Goal: Obtain resource: Obtain resource

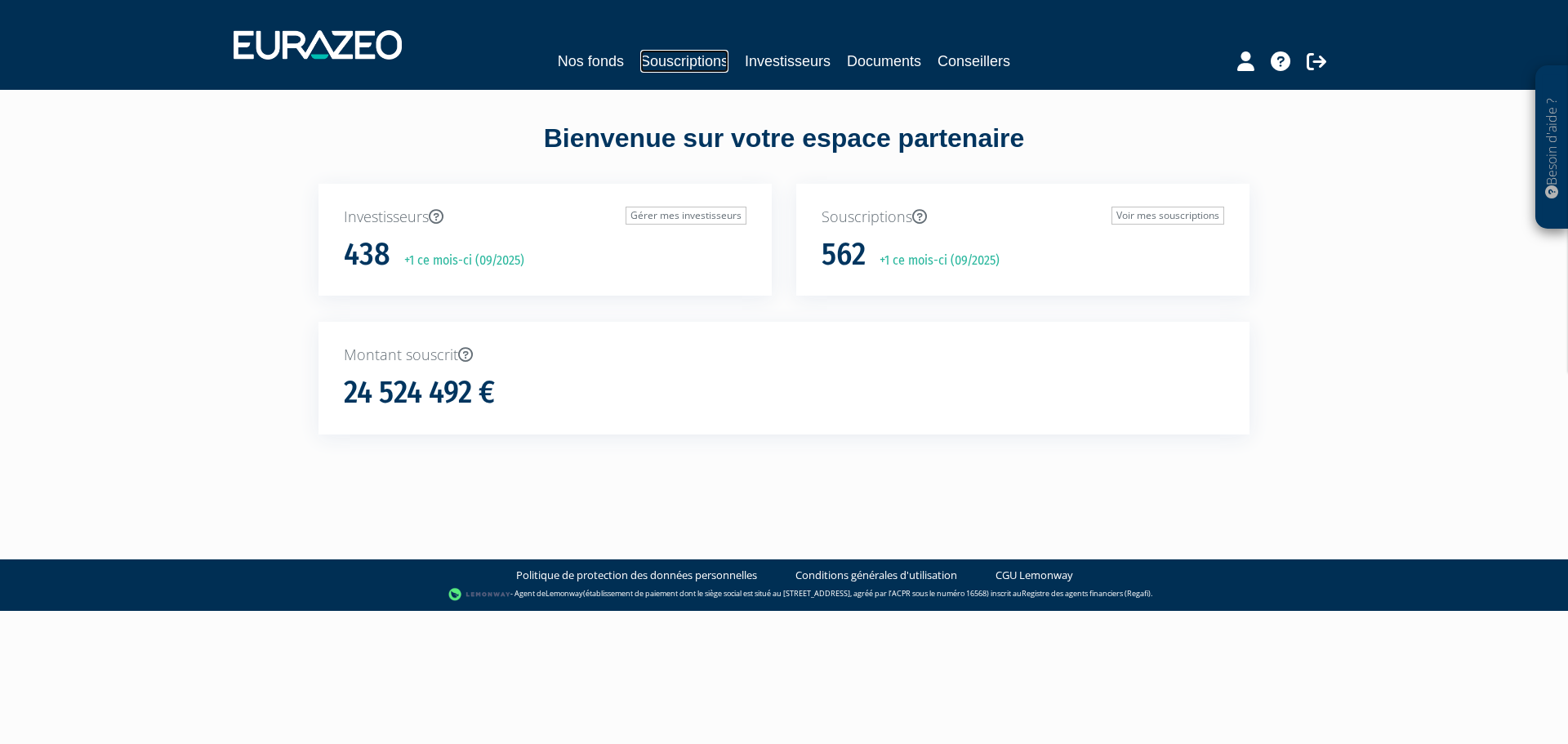
click at [693, 54] on link "Souscriptions" at bounding box center [684, 61] width 88 height 23
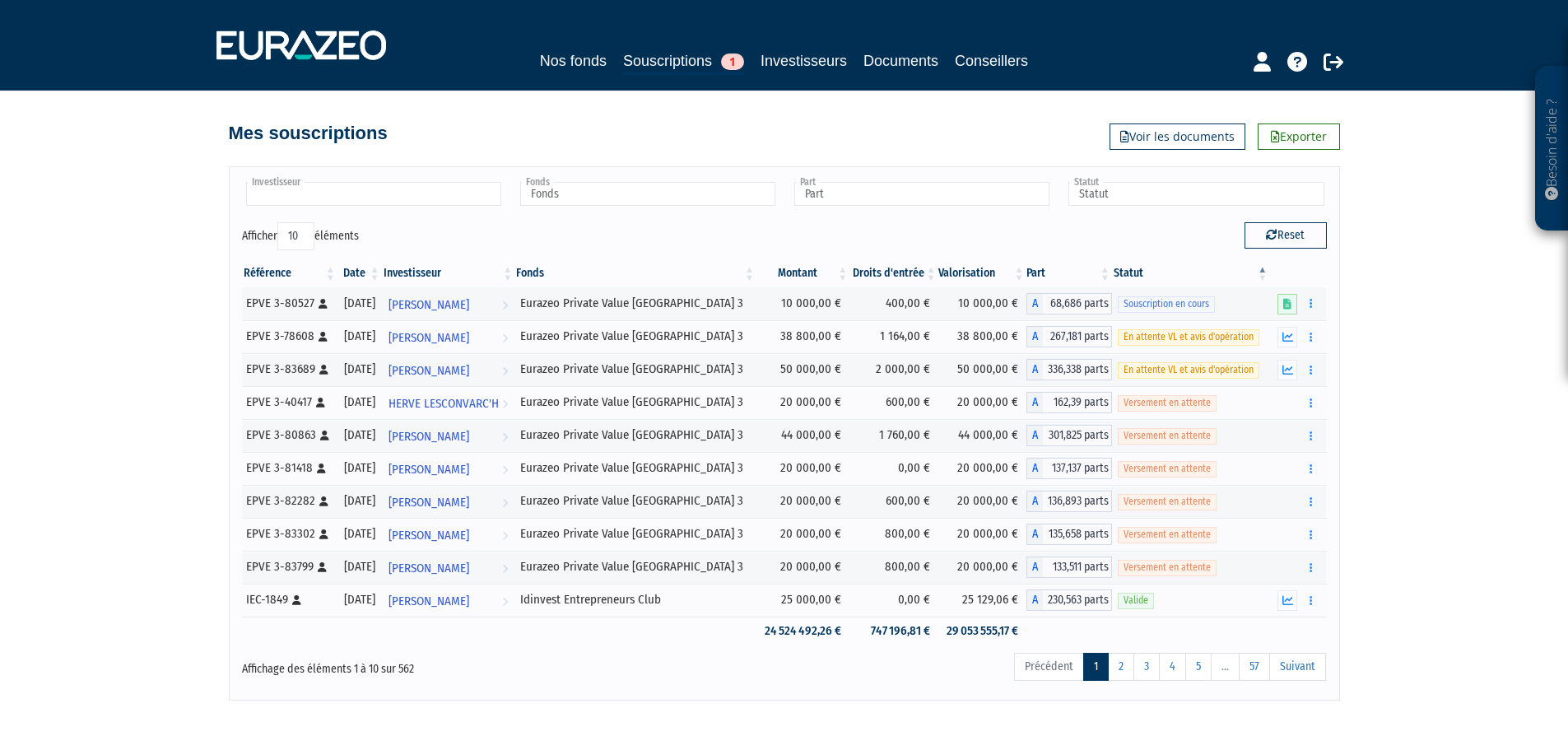
click at [310, 195] on input "text" at bounding box center [373, 194] width 255 height 24
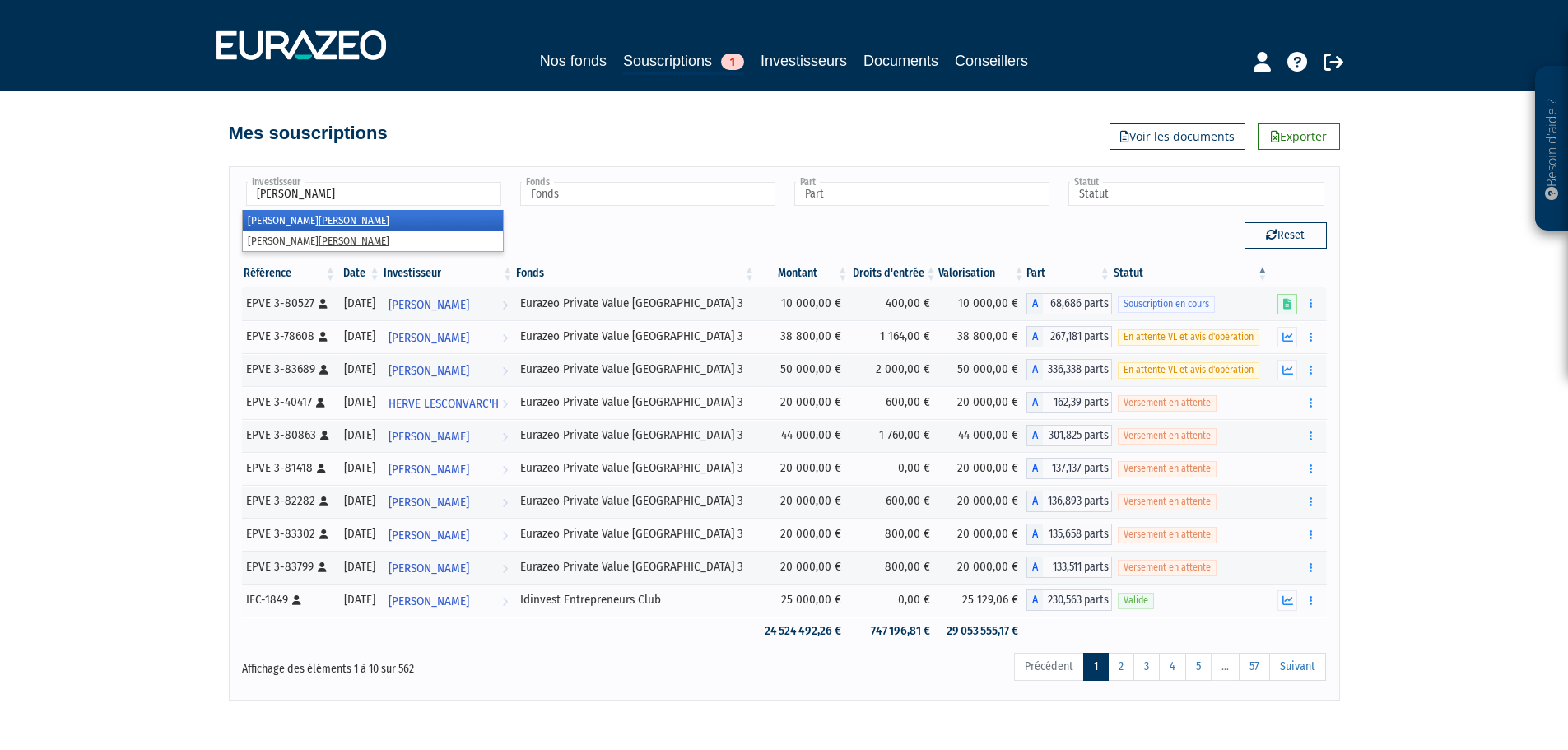
type input "[PERSON_NAME]"
click at [300, 209] on ul "[PERSON_NAME]" at bounding box center [372, 195] width 262 height 31
click at [319, 215] on em "[PERSON_NAME]" at bounding box center [354, 220] width 71 height 12
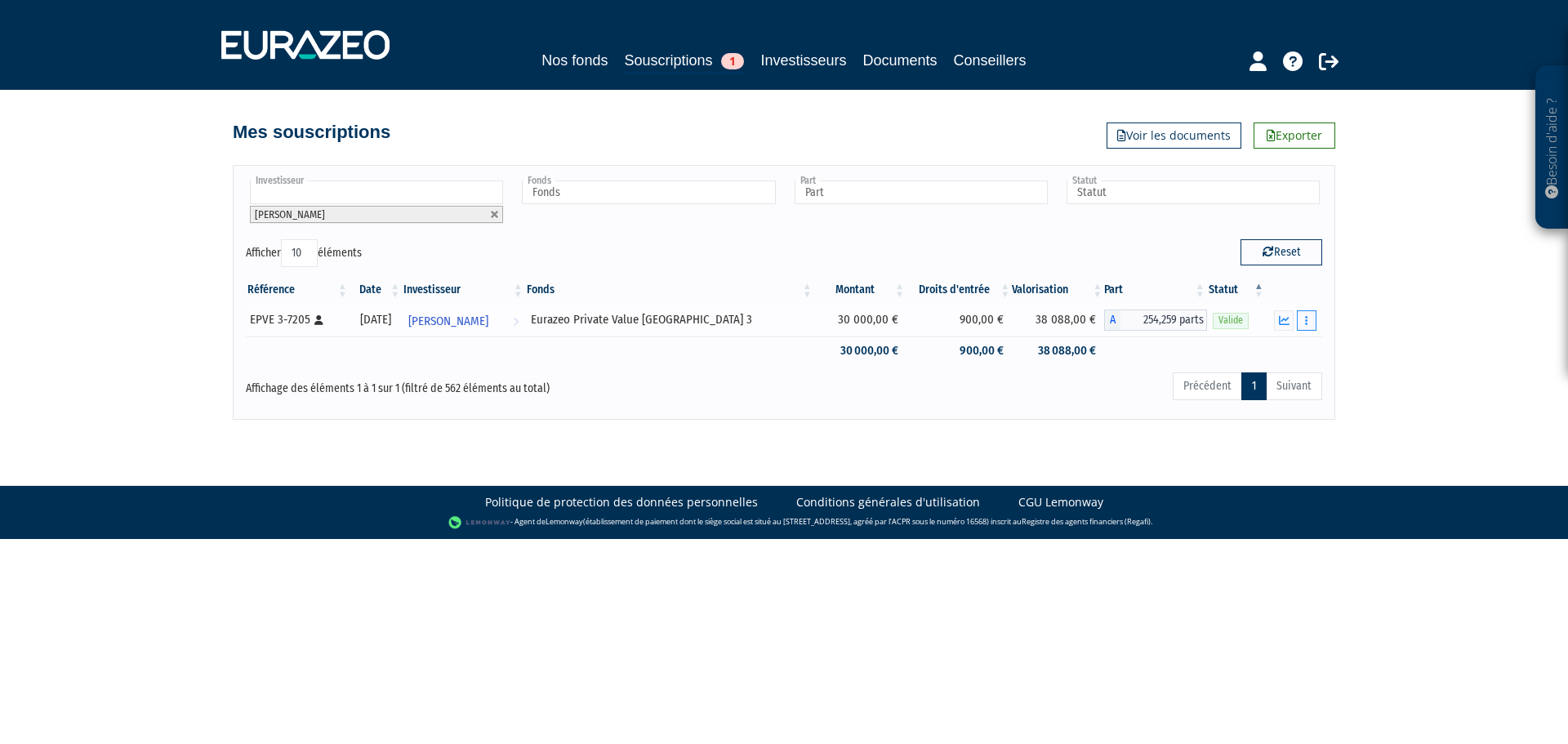
click at [1305, 317] on icon "button" at bounding box center [1306, 321] width 3 height 10
click at [1286, 322] on icon "button" at bounding box center [1284, 321] width 10 height 10
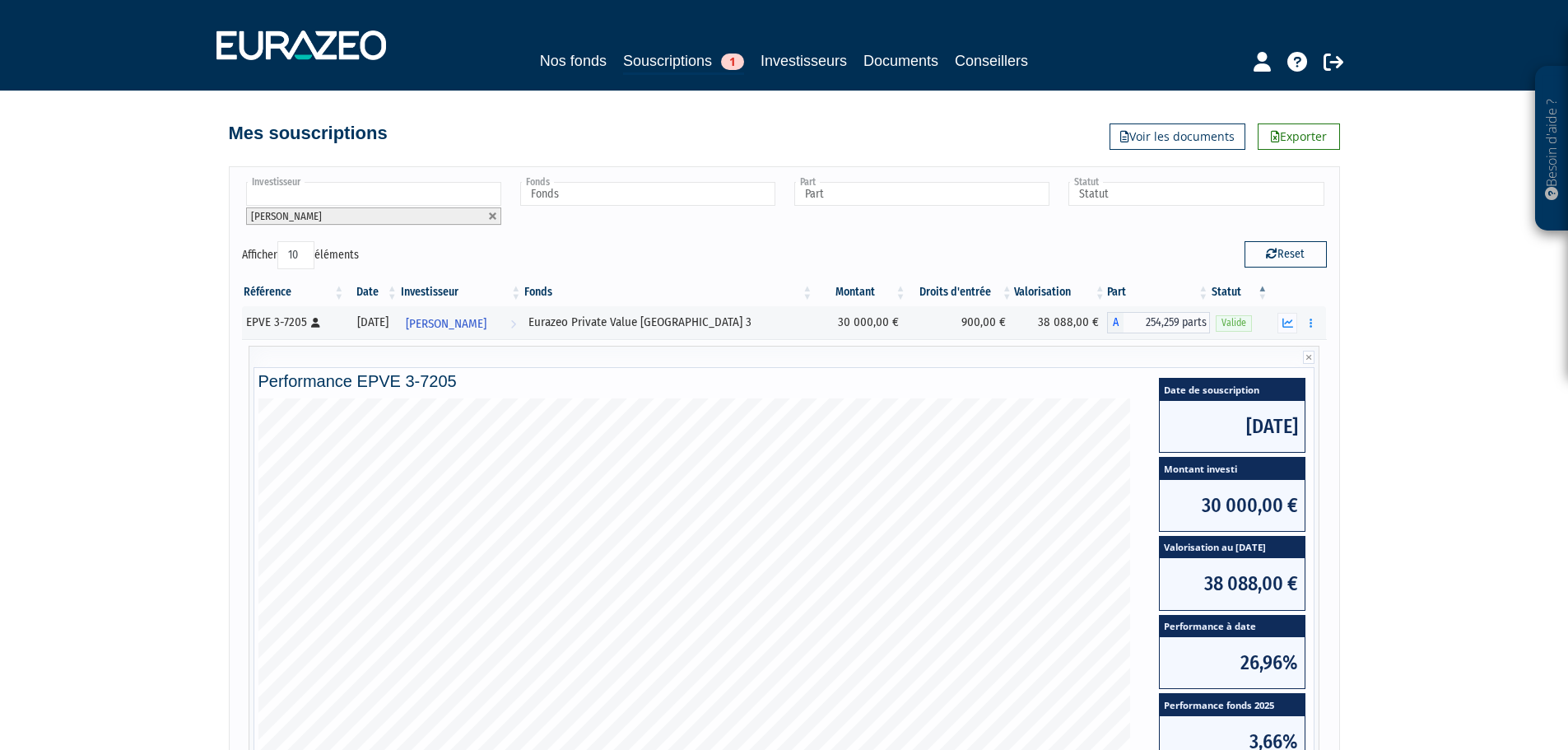
scroll to position [305, 0]
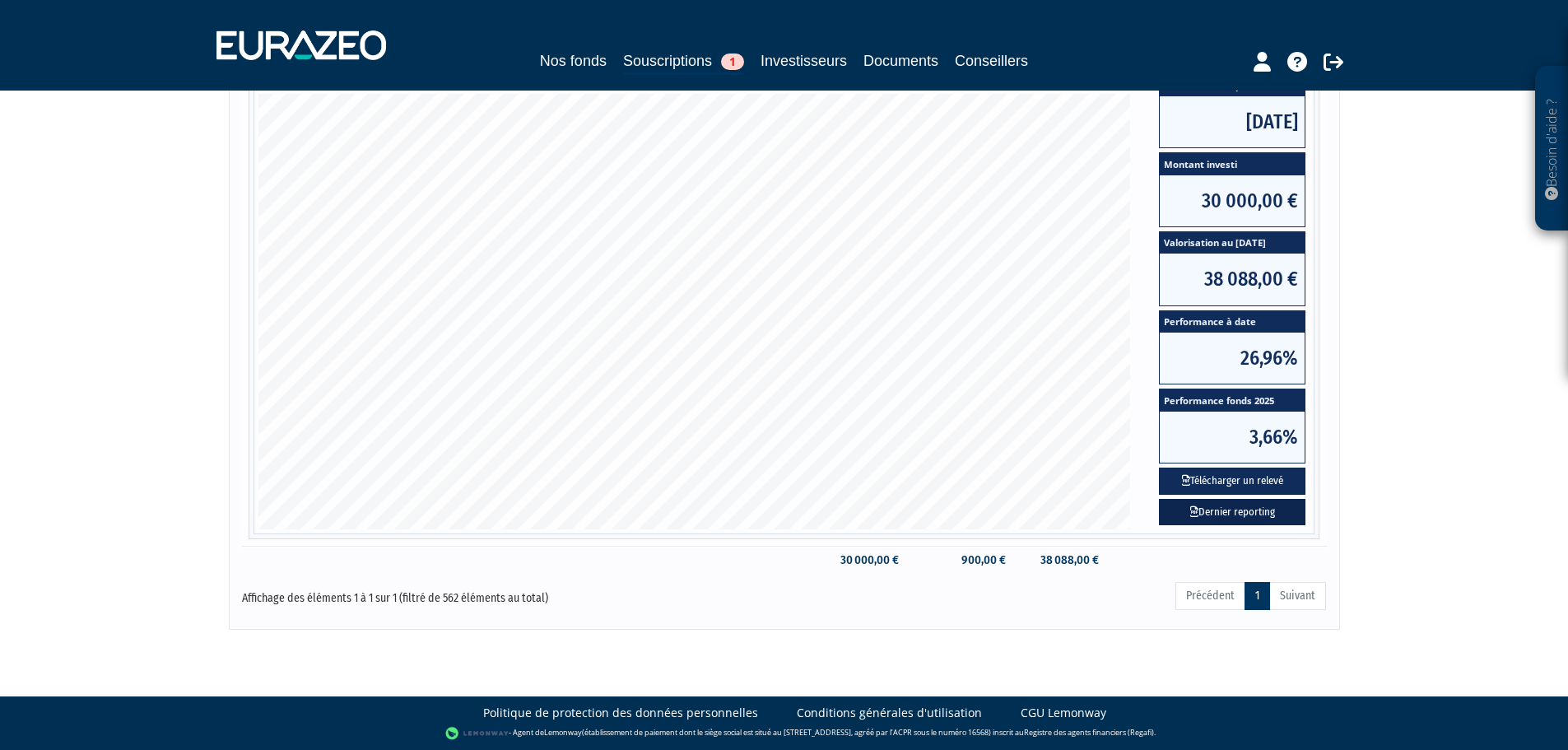
click at [1246, 512] on link "Dernier reporting" at bounding box center [1232, 512] width 146 height 27
click at [1243, 484] on button "Télécharger un relevé" at bounding box center [1232, 481] width 146 height 27
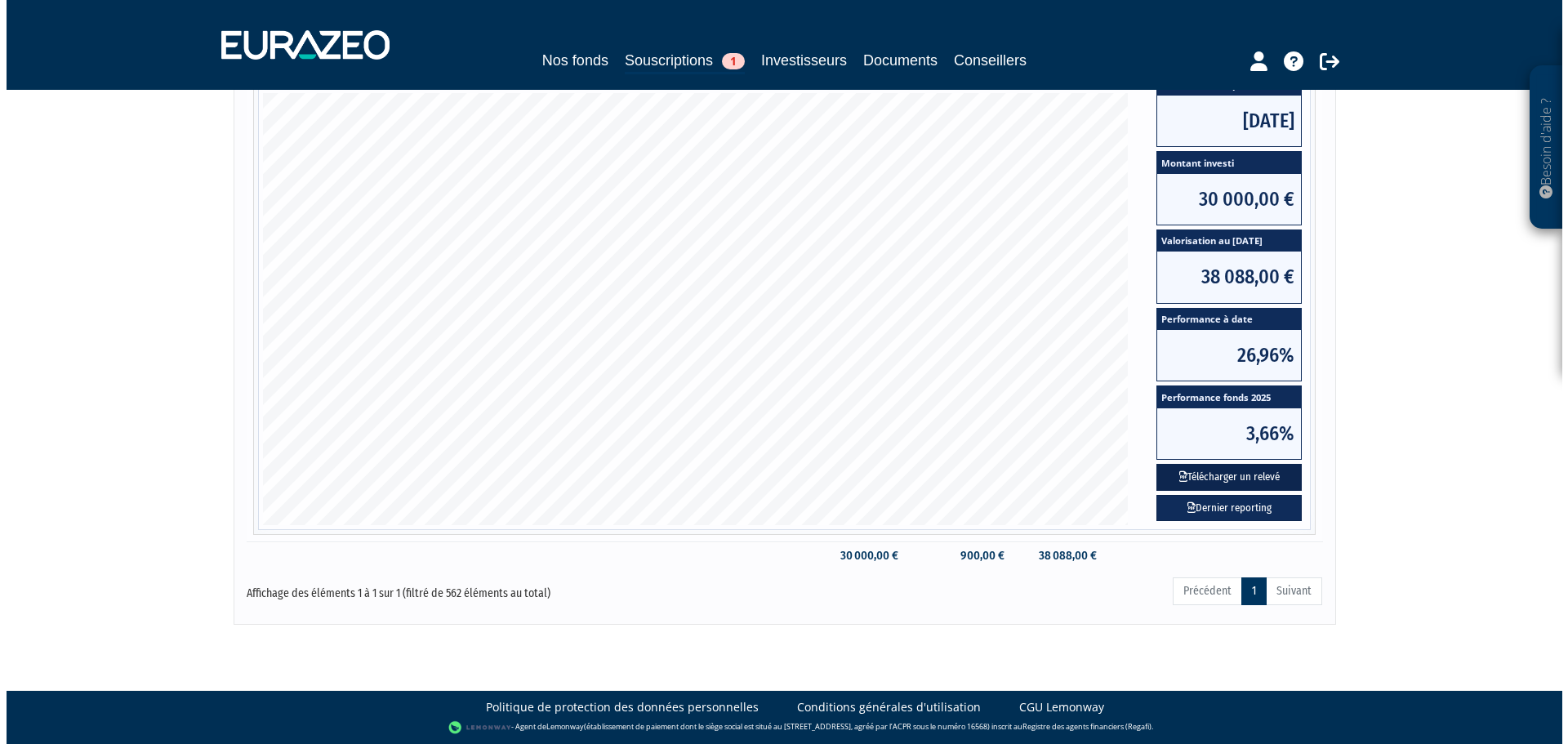
scroll to position [0, 0]
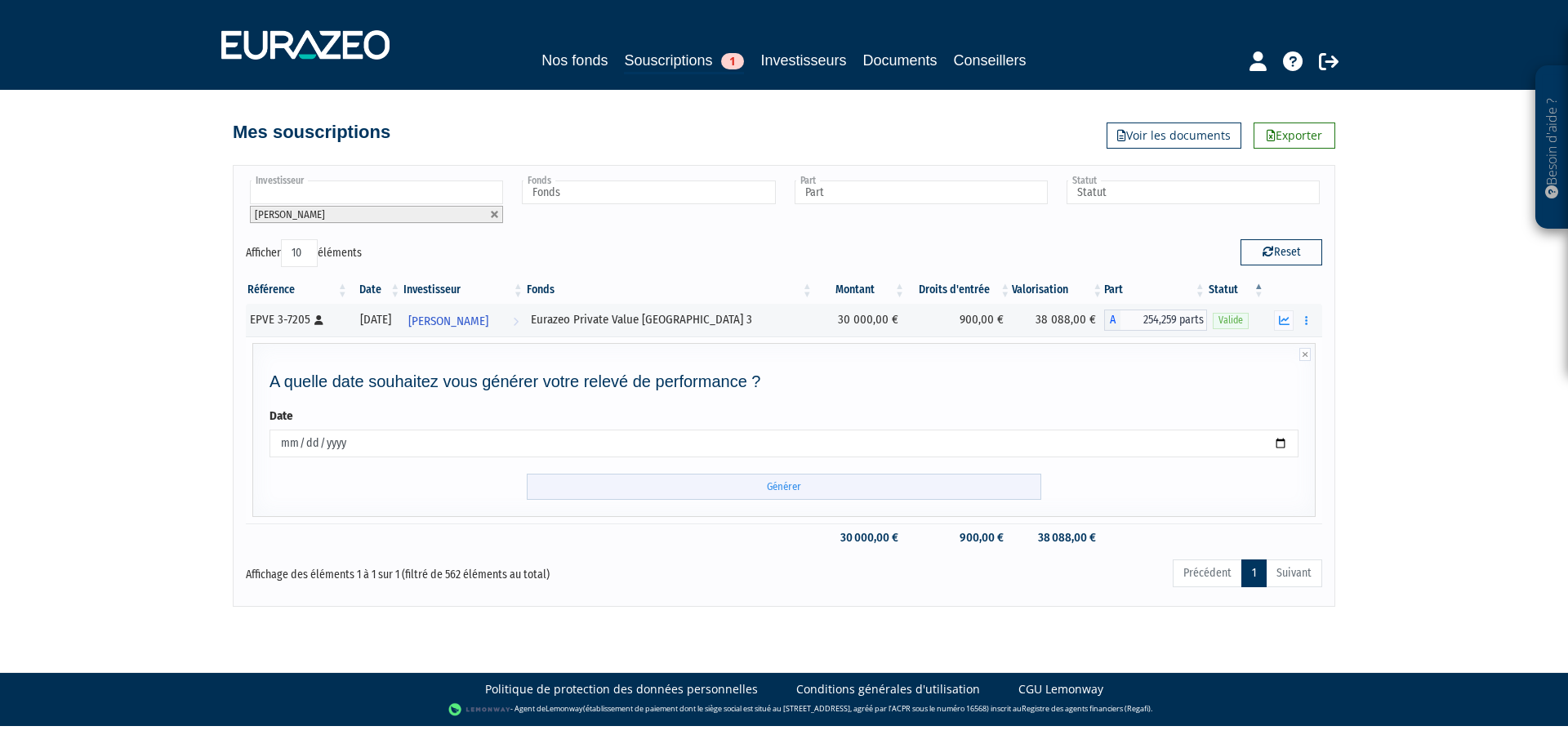
click at [926, 490] on input "Générer" at bounding box center [784, 487] width 515 height 27
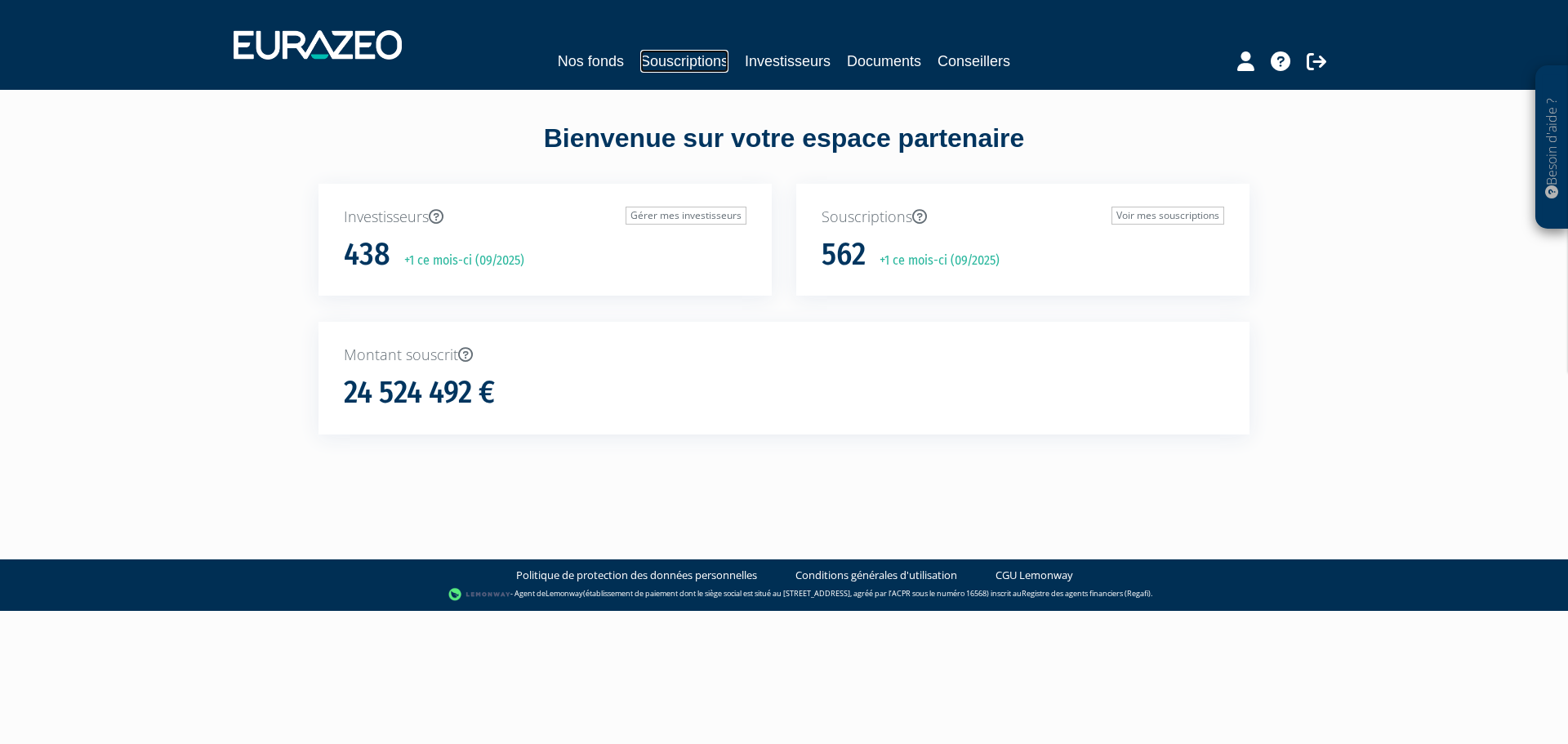
click at [719, 64] on link "Souscriptions" at bounding box center [684, 61] width 88 height 23
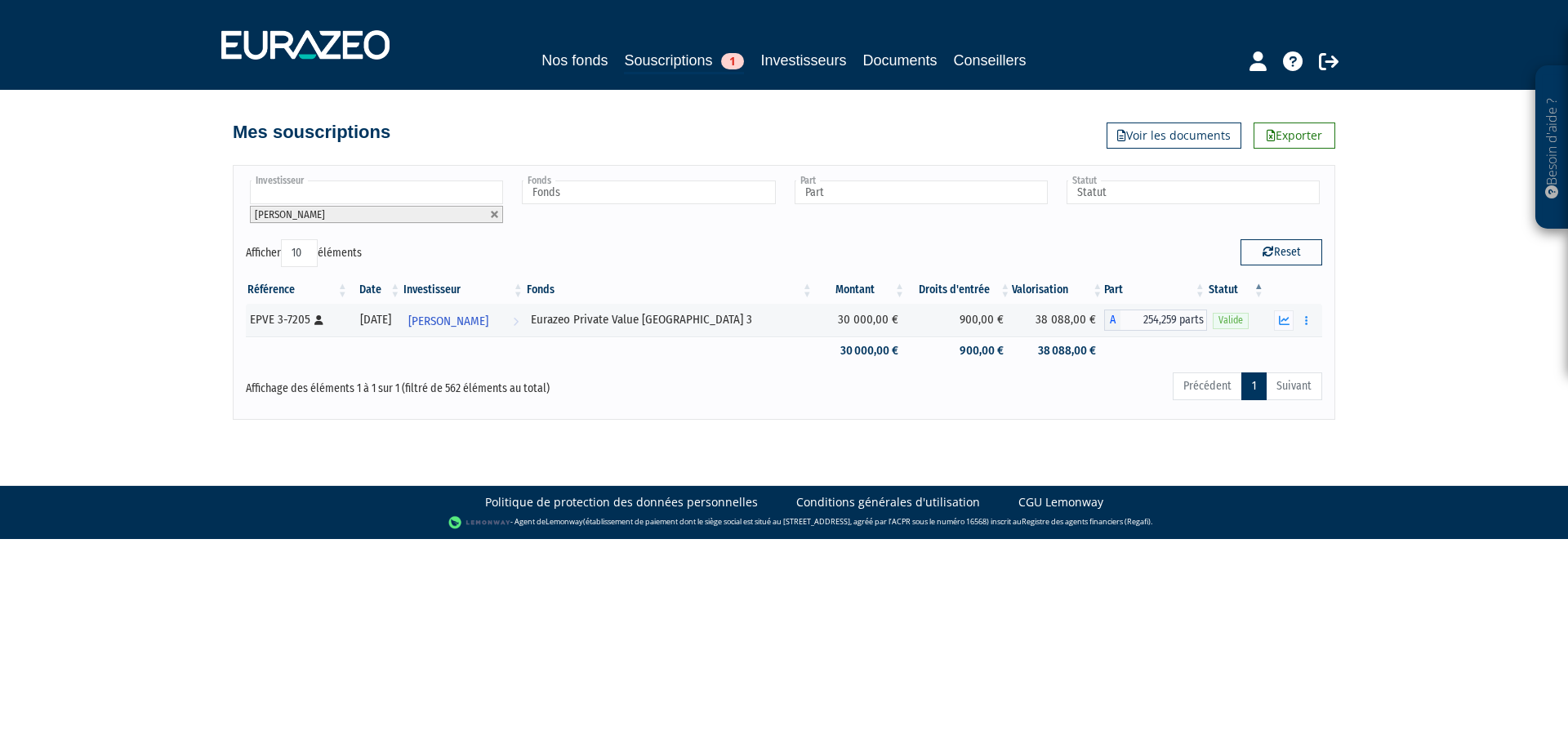
click at [492, 210] on link at bounding box center [495, 214] width 10 height 10
type input "Investisseur"
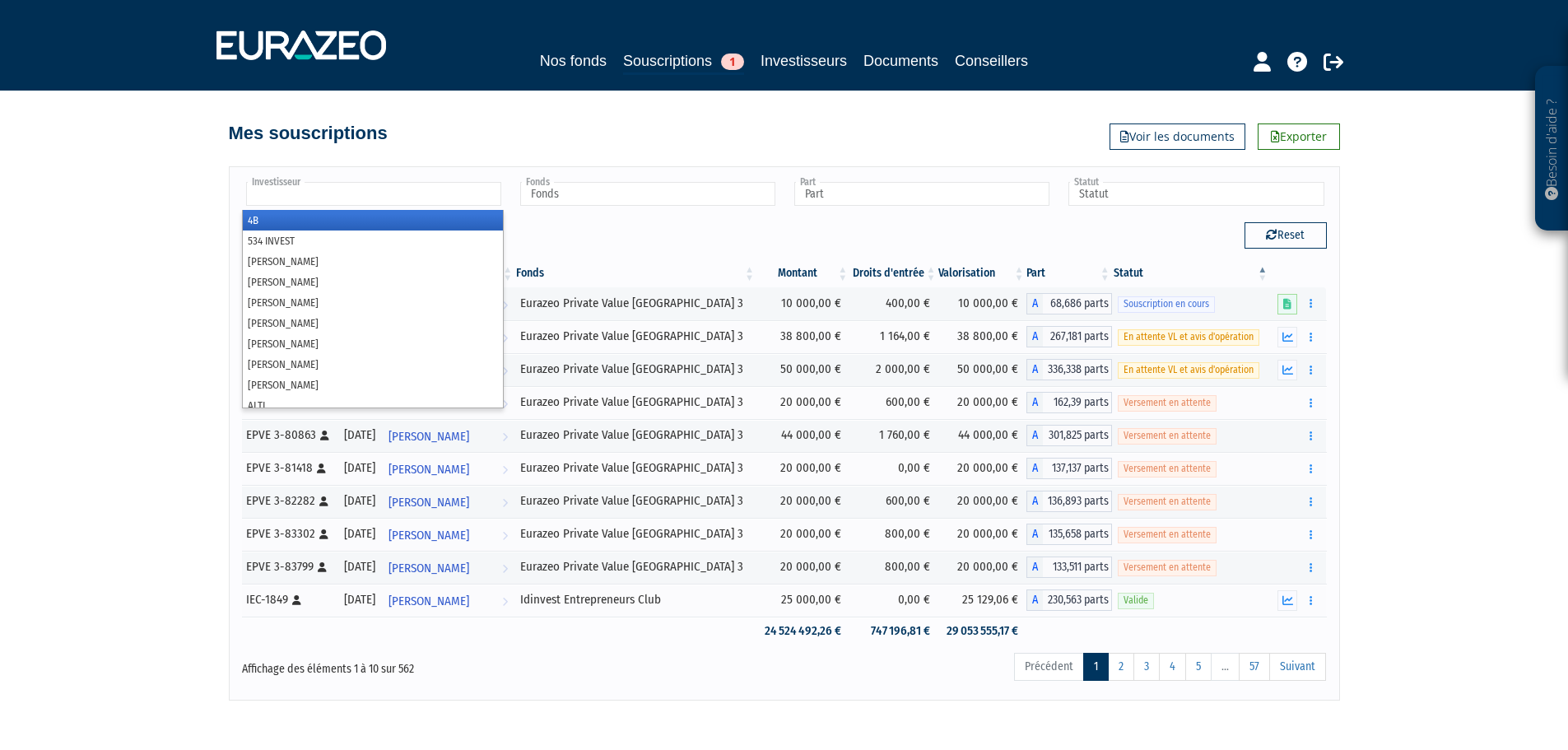
click at [371, 196] on input "text" at bounding box center [373, 194] width 255 height 24
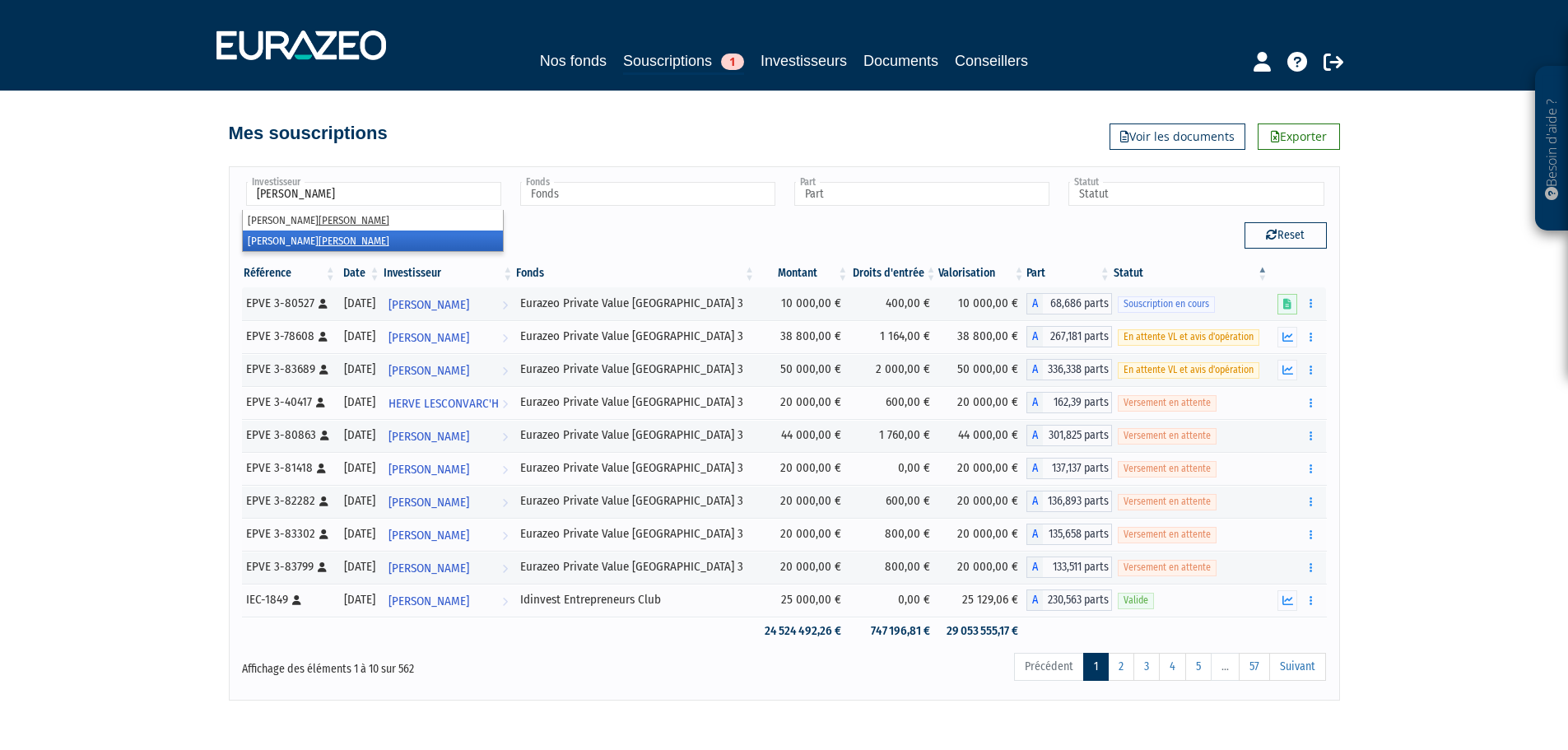
type input "reynaud"
click at [296, 248] on li "jean REYNAUD" at bounding box center [372, 240] width 260 height 20
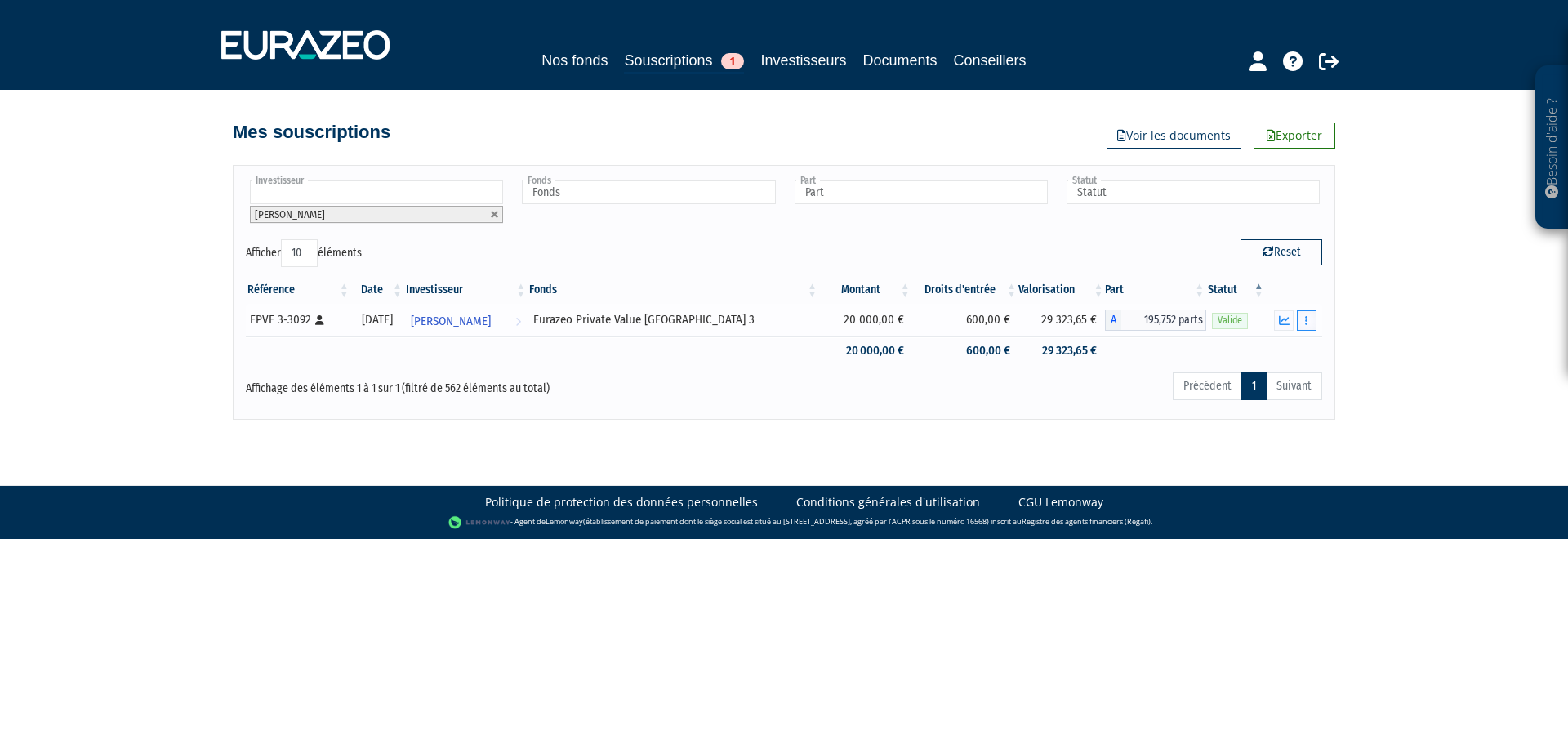
click at [1299, 322] on button "button" at bounding box center [1306, 320] width 20 height 20
click at [1289, 322] on button "button" at bounding box center [1284, 320] width 20 height 20
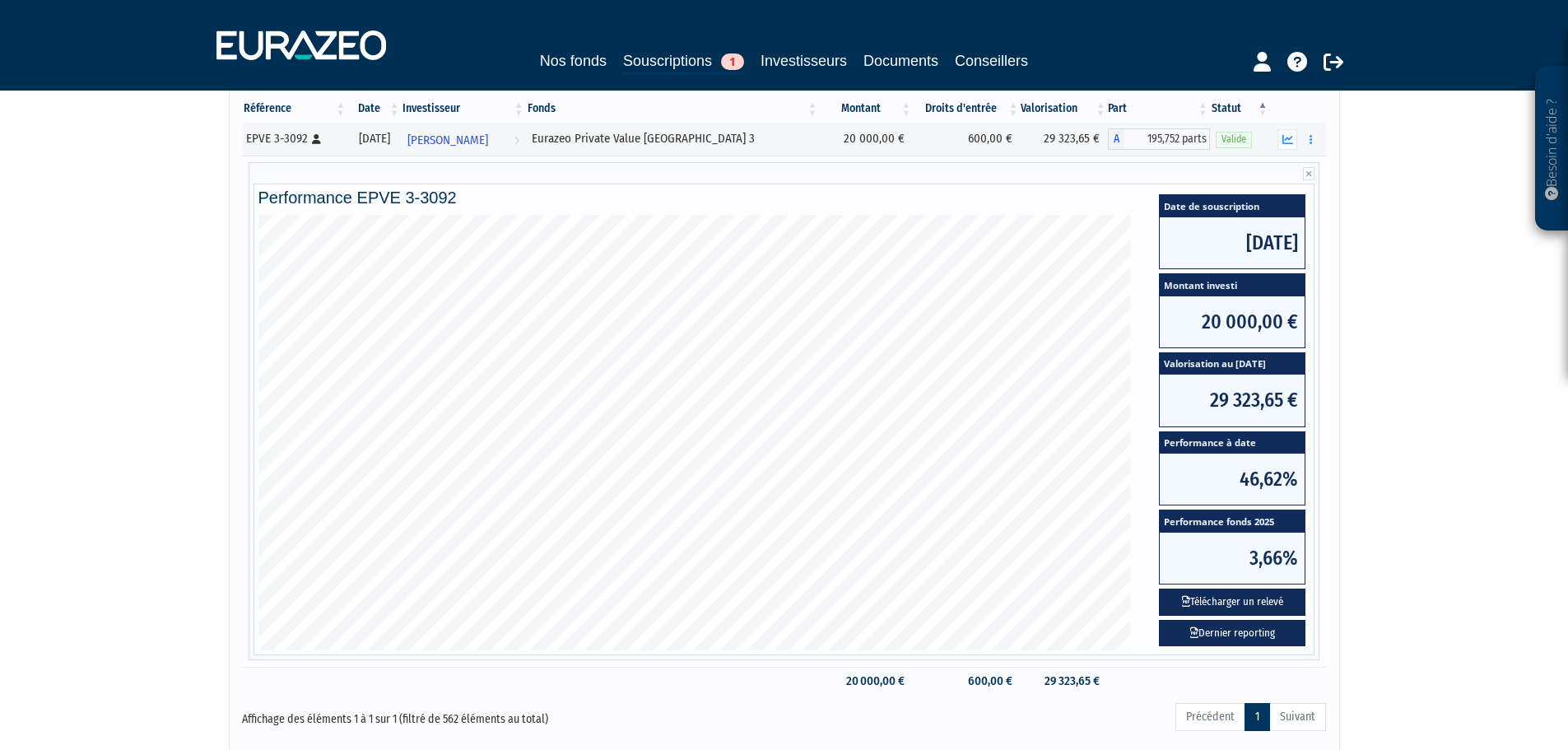
scroll to position [305, 0]
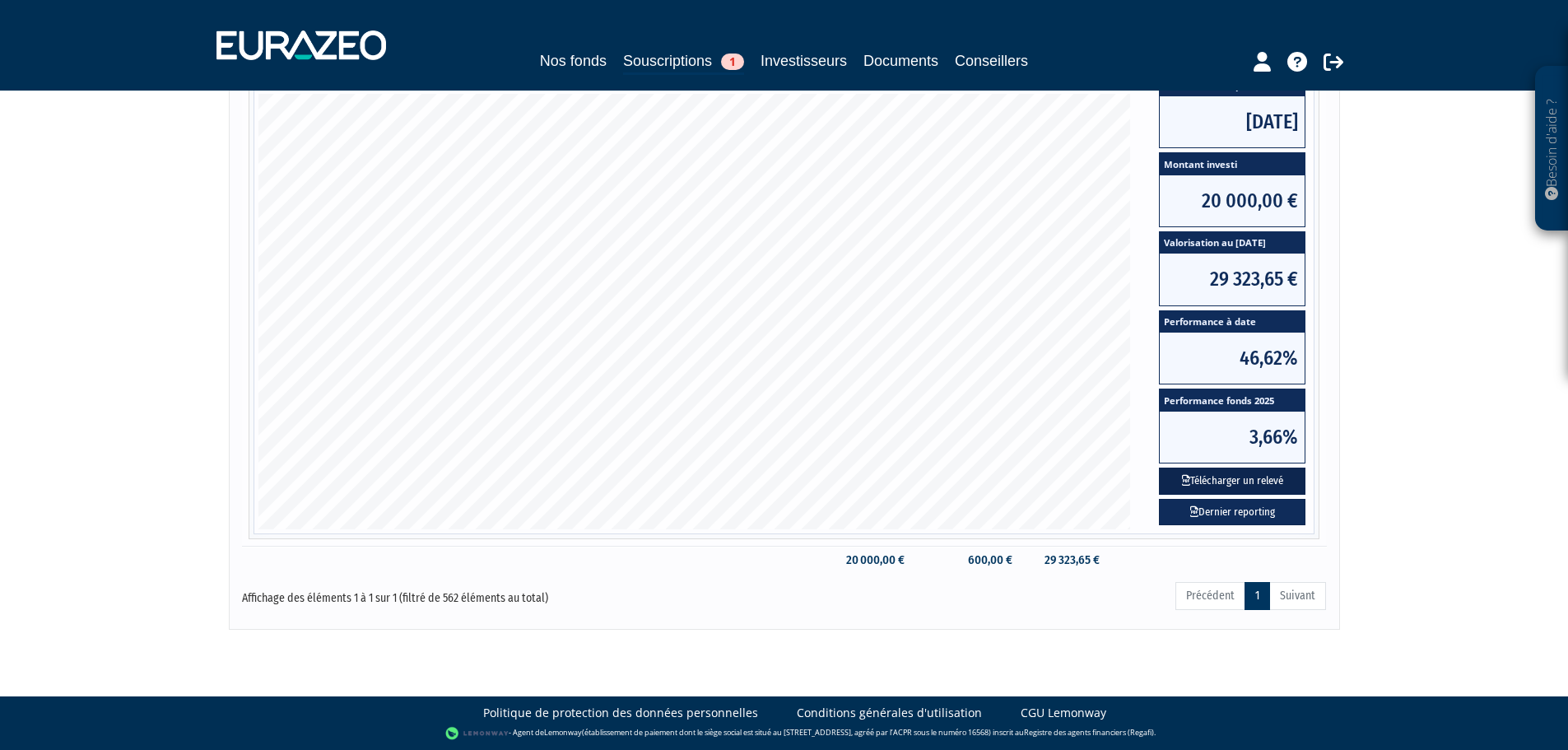
click at [1248, 479] on button "Télécharger un relevé" at bounding box center [1232, 481] width 146 height 27
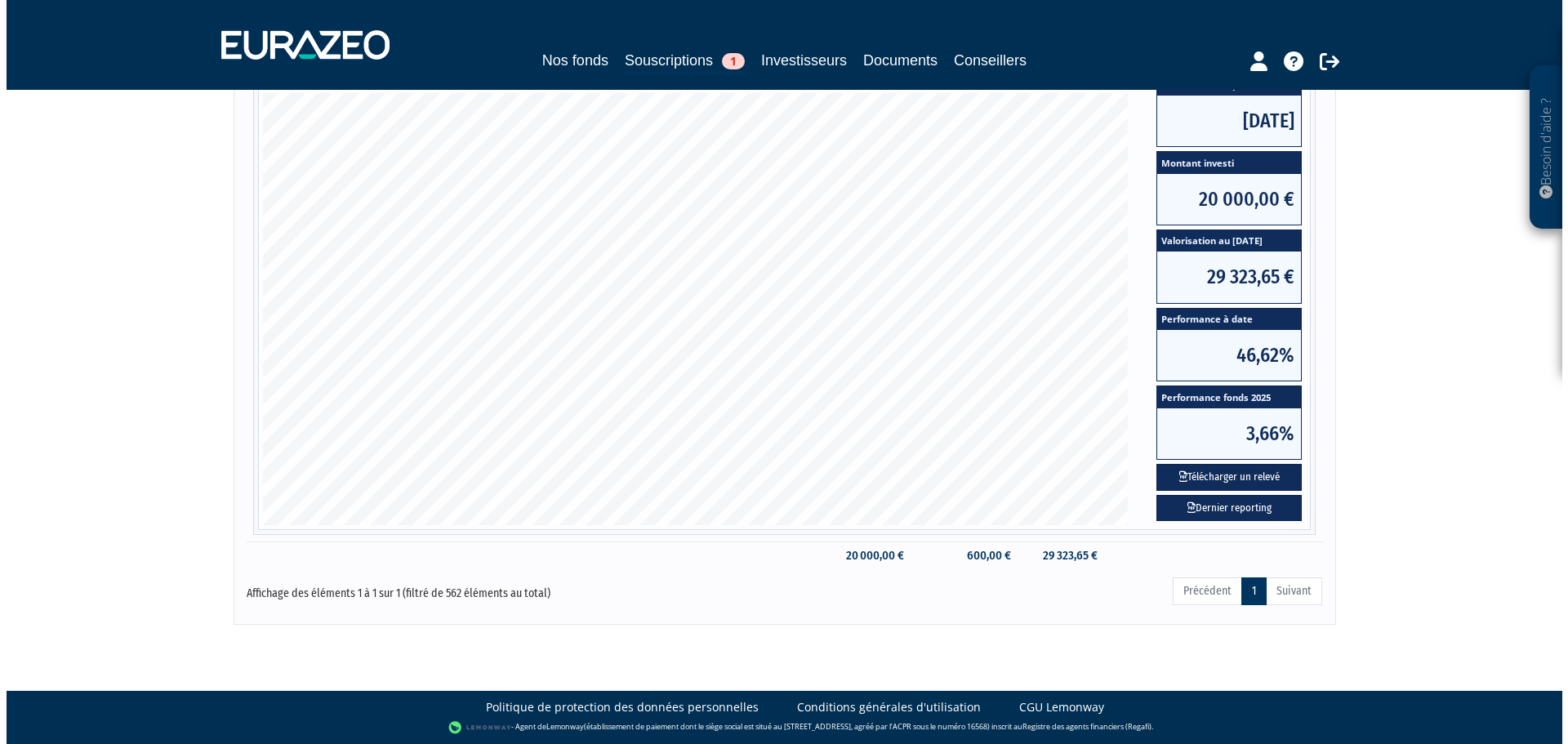
scroll to position [0, 0]
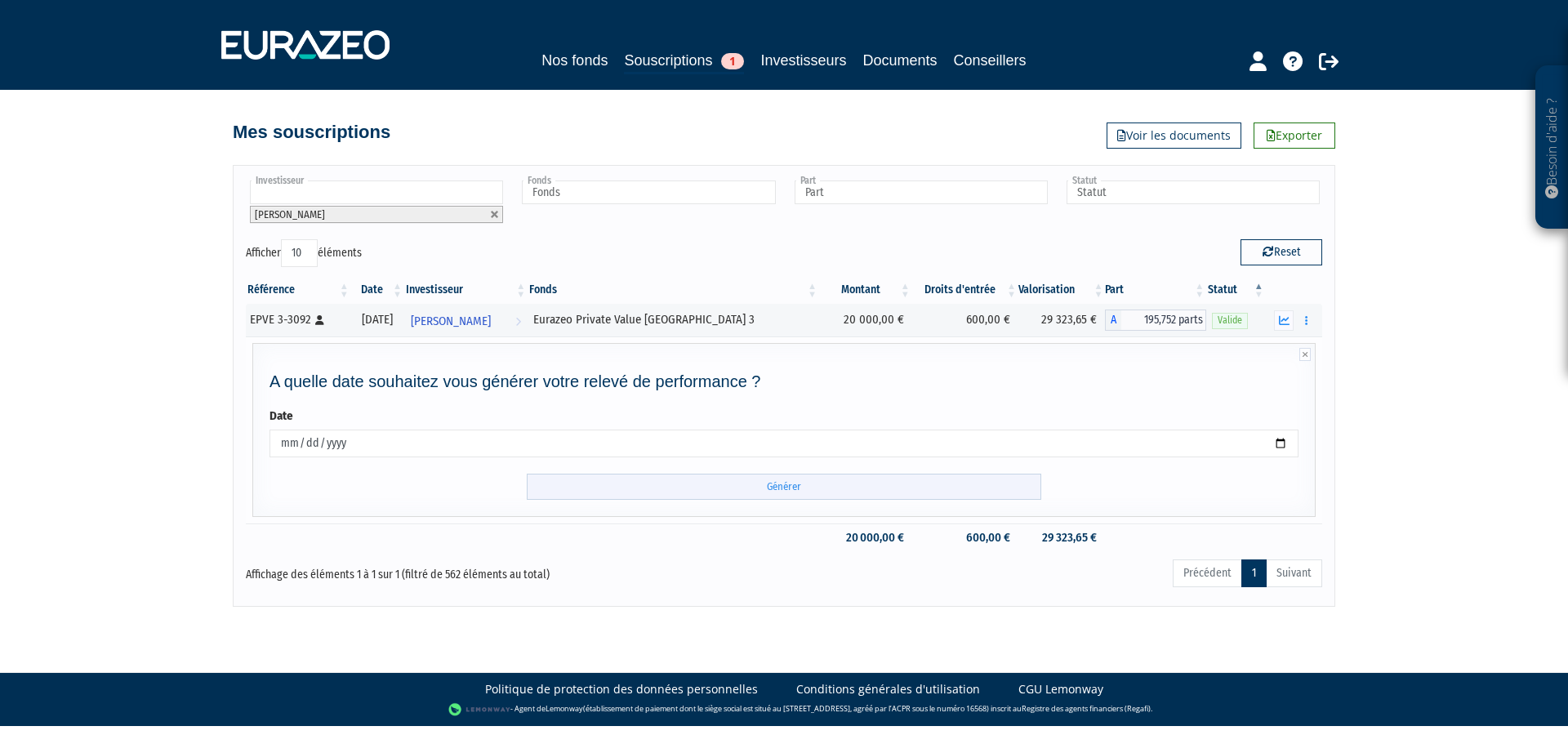
click at [782, 476] on input "Générer" at bounding box center [784, 487] width 515 height 27
